Goal: Task Accomplishment & Management: Manage account settings

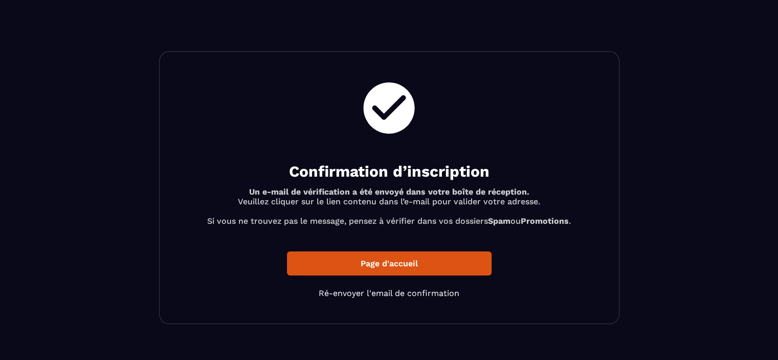
click at [440, 265] on p "Page d'accueil" at bounding box center [389, 263] width 205 height 24
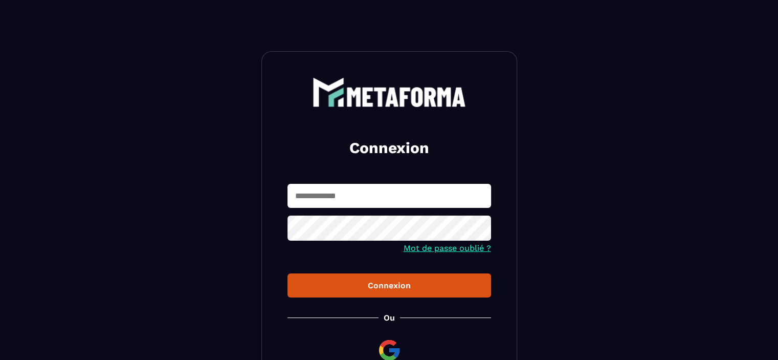
type input "**********"
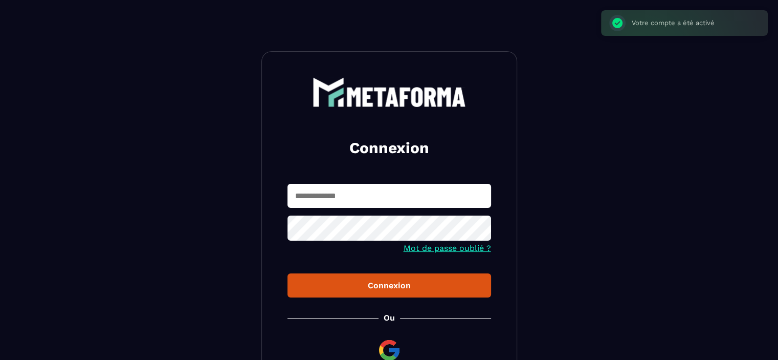
type input "**********"
click at [400, 284] on div "Connexion" at bounding box center [389, 285] width 187 height 10
